Goal: Find specific page/section: Find specific page/section

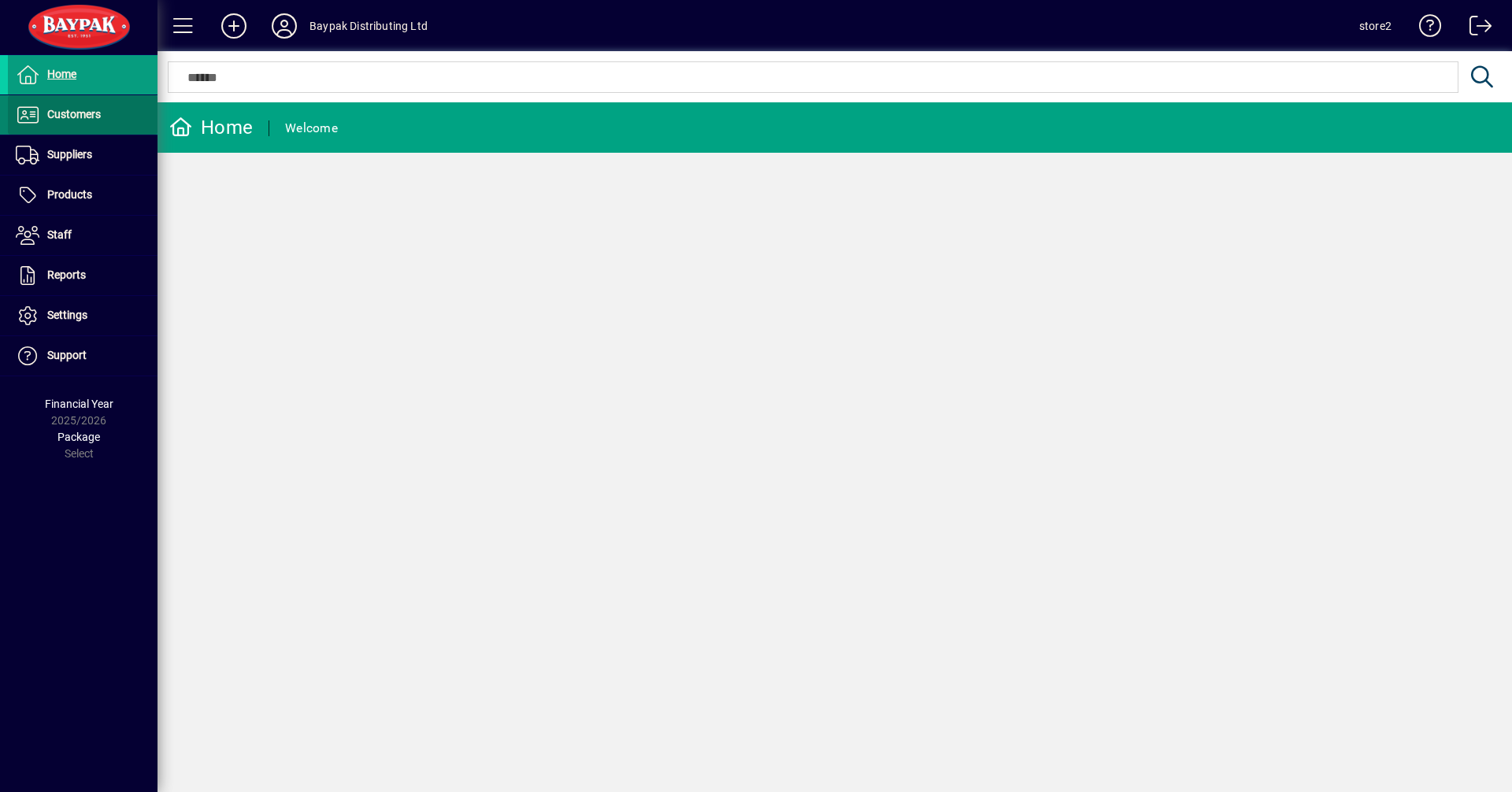
click at [71, 112] on span "Customers" at bounding box center [73, 114] width 54 height 12
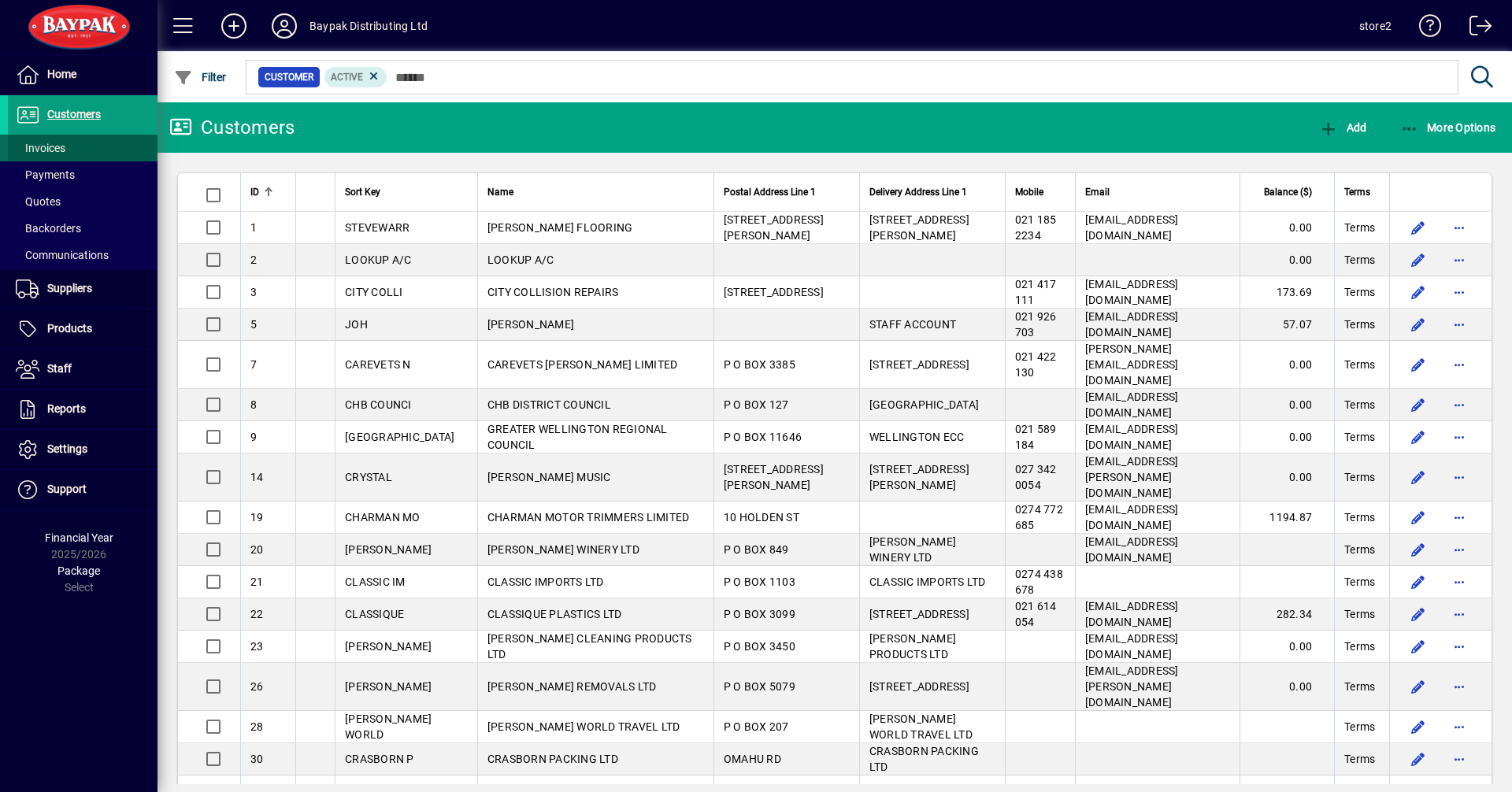
click at [34, 149] on span "Invoices" at bounding box center [41, 148] width 50 height 12
